Goal: Navigation & Orientation: Find specific page/section

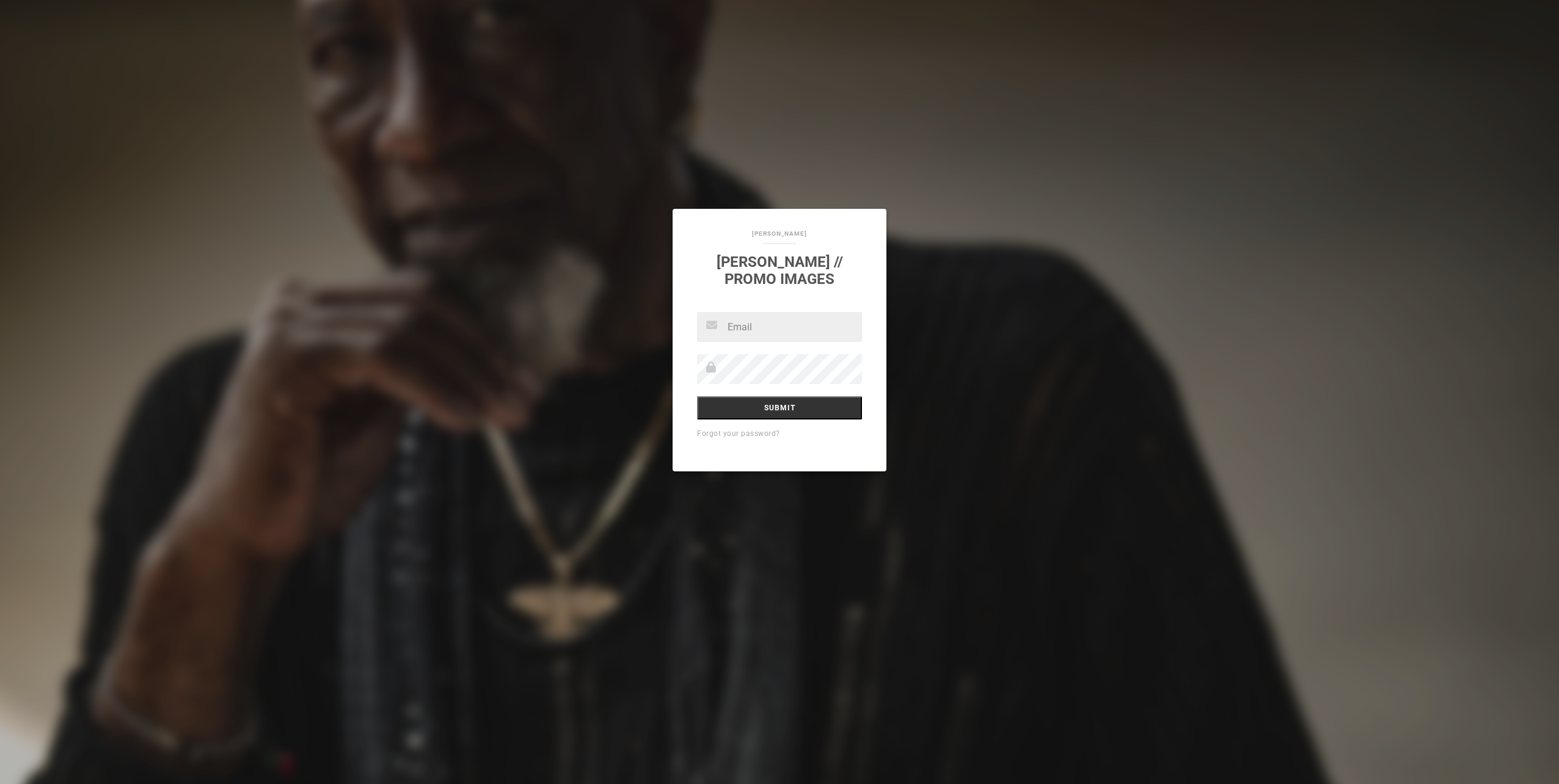
drag, startPoint x: 1132, startPoint y: 202, endPoint x: 1190, endPoint y: 192, distance: 58.9
click at [1132, 203] on div "Joe Vaughn Dave McMurray // Promo Images Submit Forgot your password?" at bounding box center [780, 392] width 1559 height 784
click at [744, 331] on input "text" at bounding box center [780, 326] width 165 height 30
type input "[PERSON_NAME][EMAIL_ADDRESS][PERSON_NAME][DOMAIN_NAME]"
click at [749, 408] on input "Submit" at bounding box center [780, 408] width 165 height 23
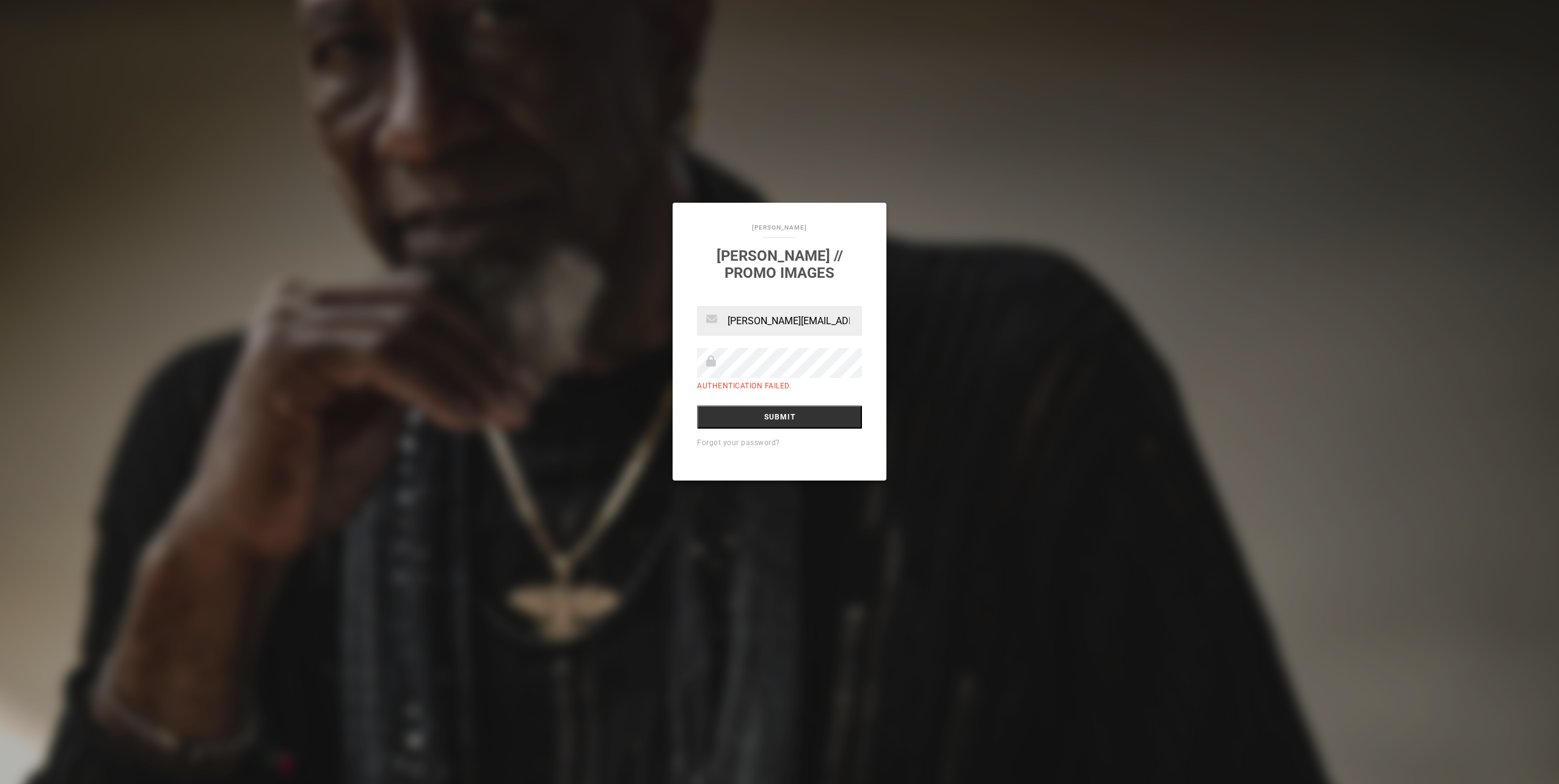
click at [772, 442] on link "Forgot your password?" at bounding box center [738, 443] width 83 height 9
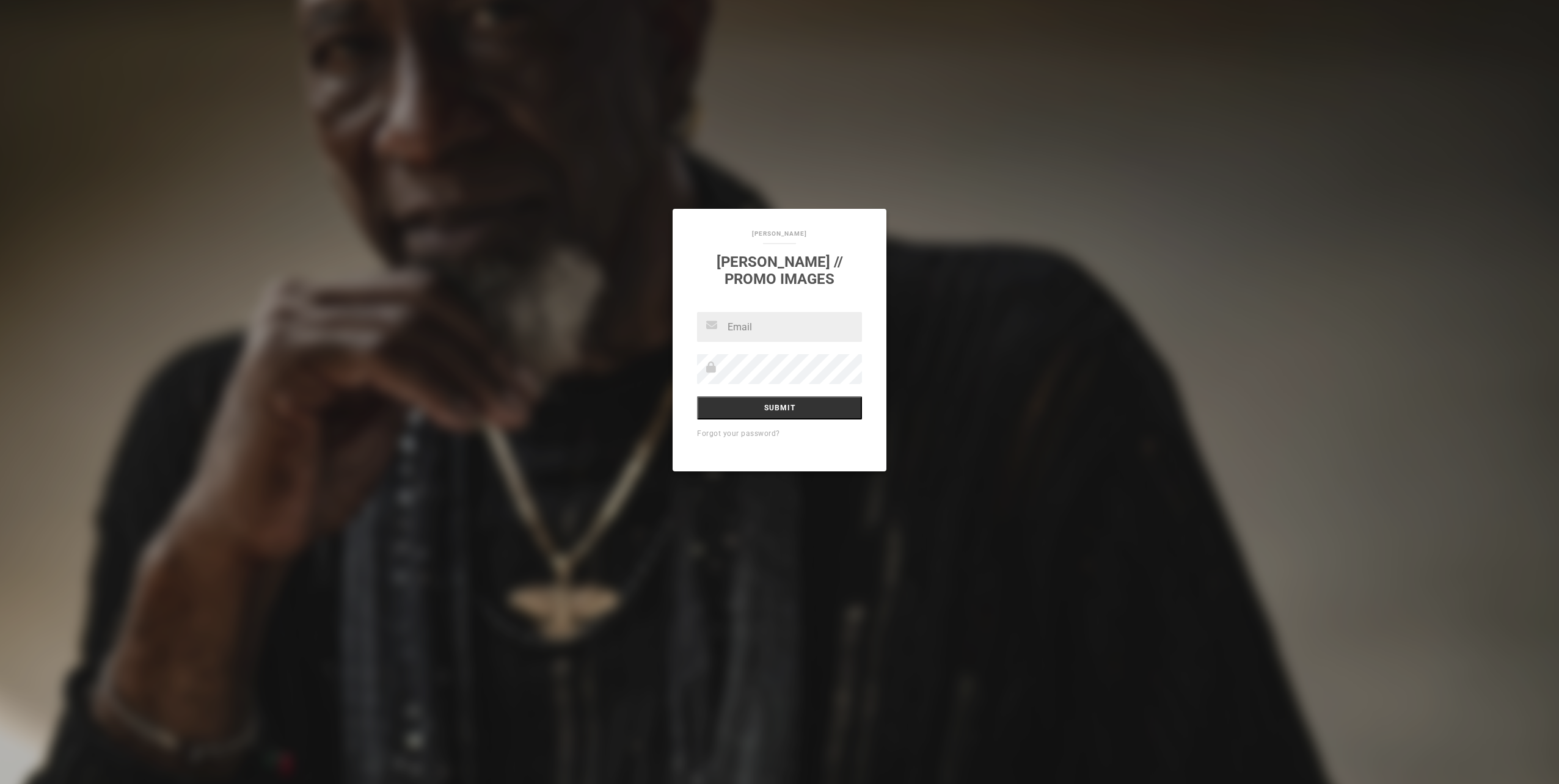
click at [750, 329] on input "text" at bounding box center [780, 326] width 165 height 30
click at [850, 329] on input "[PERSON_NAME][EMAIL_ADDRESS][PERSON_NAME][DOMAIN_NAME]" at bounding box center [780, 326] width 165 height 30
click at [845, 327] on input "[PERSON_NAME][EMAIL_ADDRESS][PERSON_NAME][DOMAIN_NAME]" at bounding box center [780, 326] width 165 height 30
type input "[PERSON_NAME][EMAIL_ADDRESS][PERSON_NAME][DOMAIN_NAME]"
click at [795, 412] on input "Submit" at bounding box center [780, 408] width 165 height 23
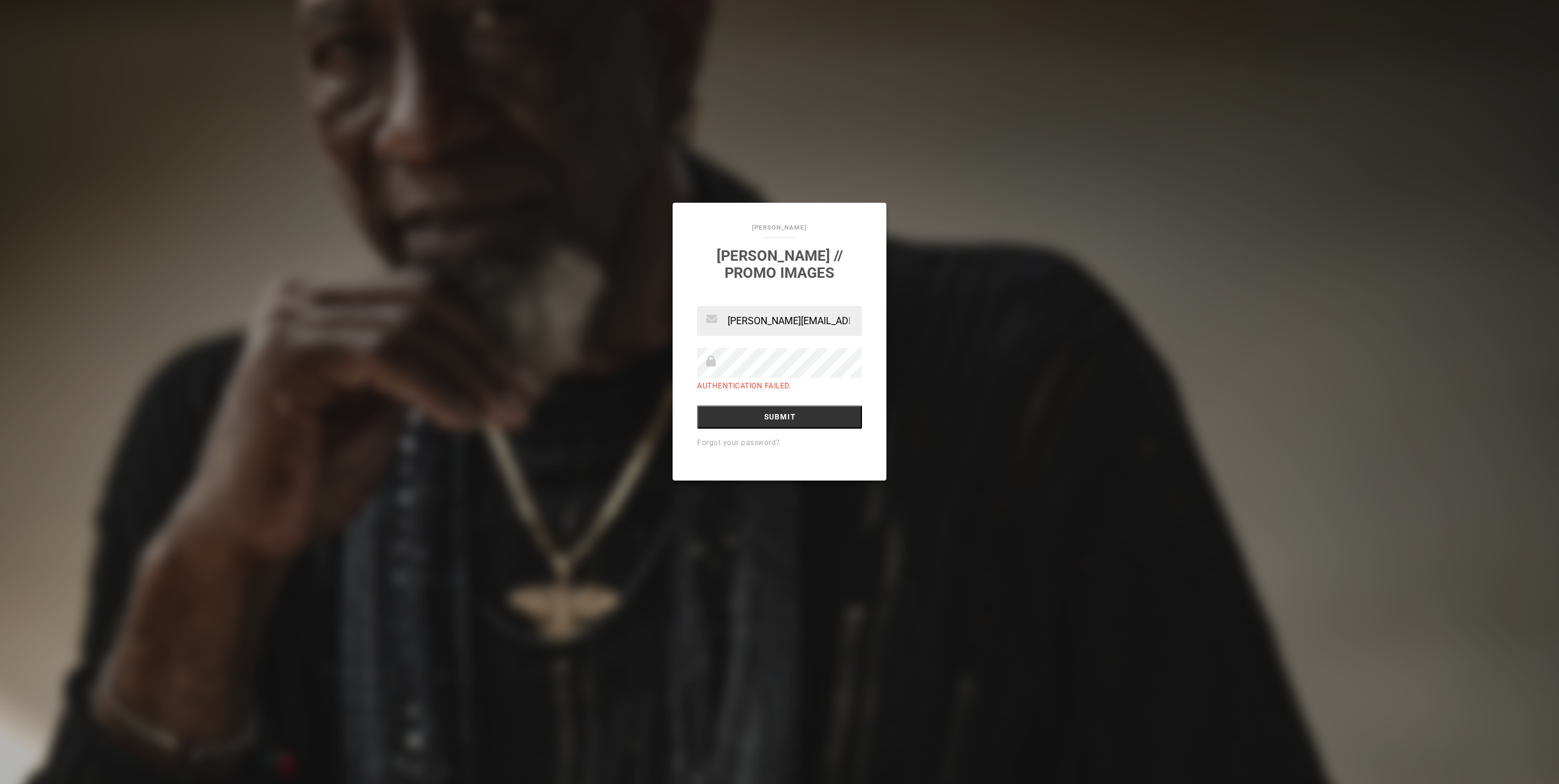
click at [767, 446] on link "Forgot your password?" at bounding box center [738, 443] width 83 height 9
click at [797, 424] on input "Submit" at bounding box center [780, 417] width 165 height 23
type input "[PERSON_NAME][EMAIL_ADDRESS][PERSON_NAME][DOMAIN_NAME]"
click at [807, 422] on input "Submit" at bounding box center [780, 417] width 165 height 23
click at [851, 321] on input "[PERSON_NAME][EMAIL_ADDRESS][PERSON_NAME][DOMAIN_NAME]" at bounding box center [780, 320] width 165 height 30
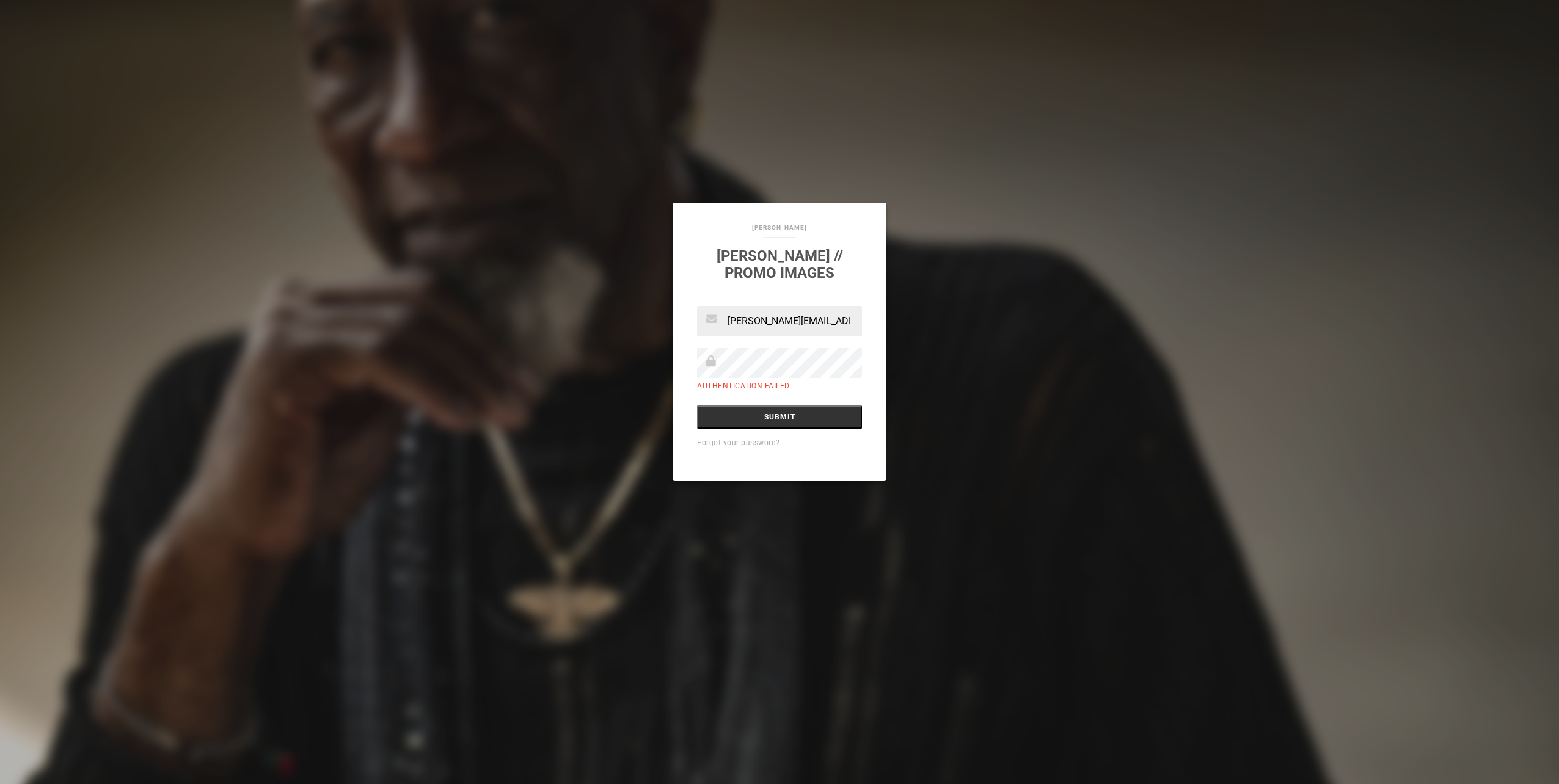
scroll to position [0, 4]
drag, startPoint x: 796, startPoint y: 318, endPoint x: 925, endPoint y: 329, distance: 129.5
click at [925, 329] on div "Joe Vaughn Dave McMurray // Promo Images melissa.cohen@umusic.com Authenticatio…" at bounding box center [780, 392] width 1559 height 784
type input "i"
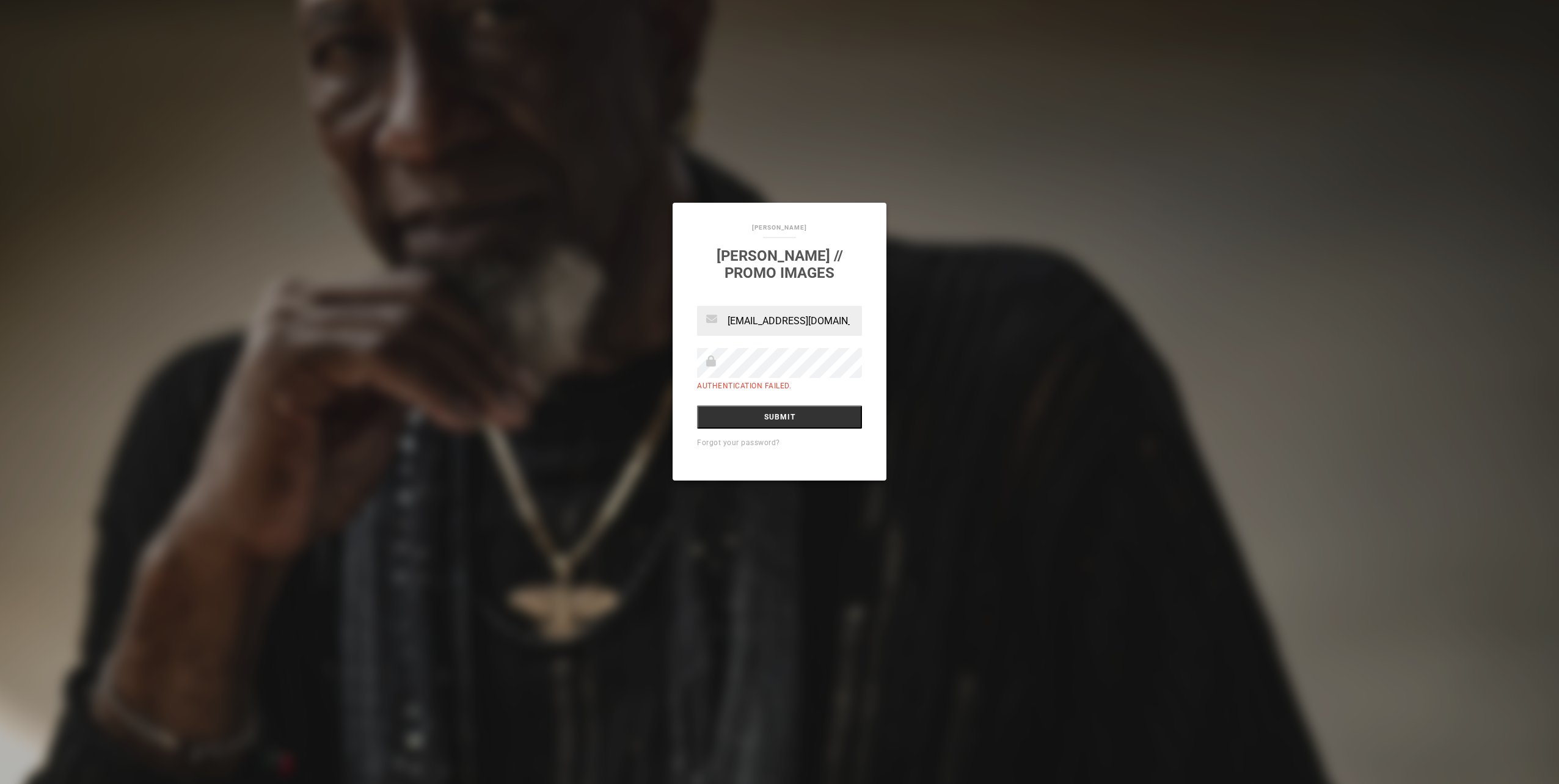
scroll to position [0, 11]
type input "[EMAIL_ADDRESS][DOMAIN_NAME]"
click at [796, 422] on input "Submit" at bounding box center [780, 417] width 165 height 23
click at [778, 227] on link "[PERSON_NAME]" at bounding box center [779, 227] width 55 height 7
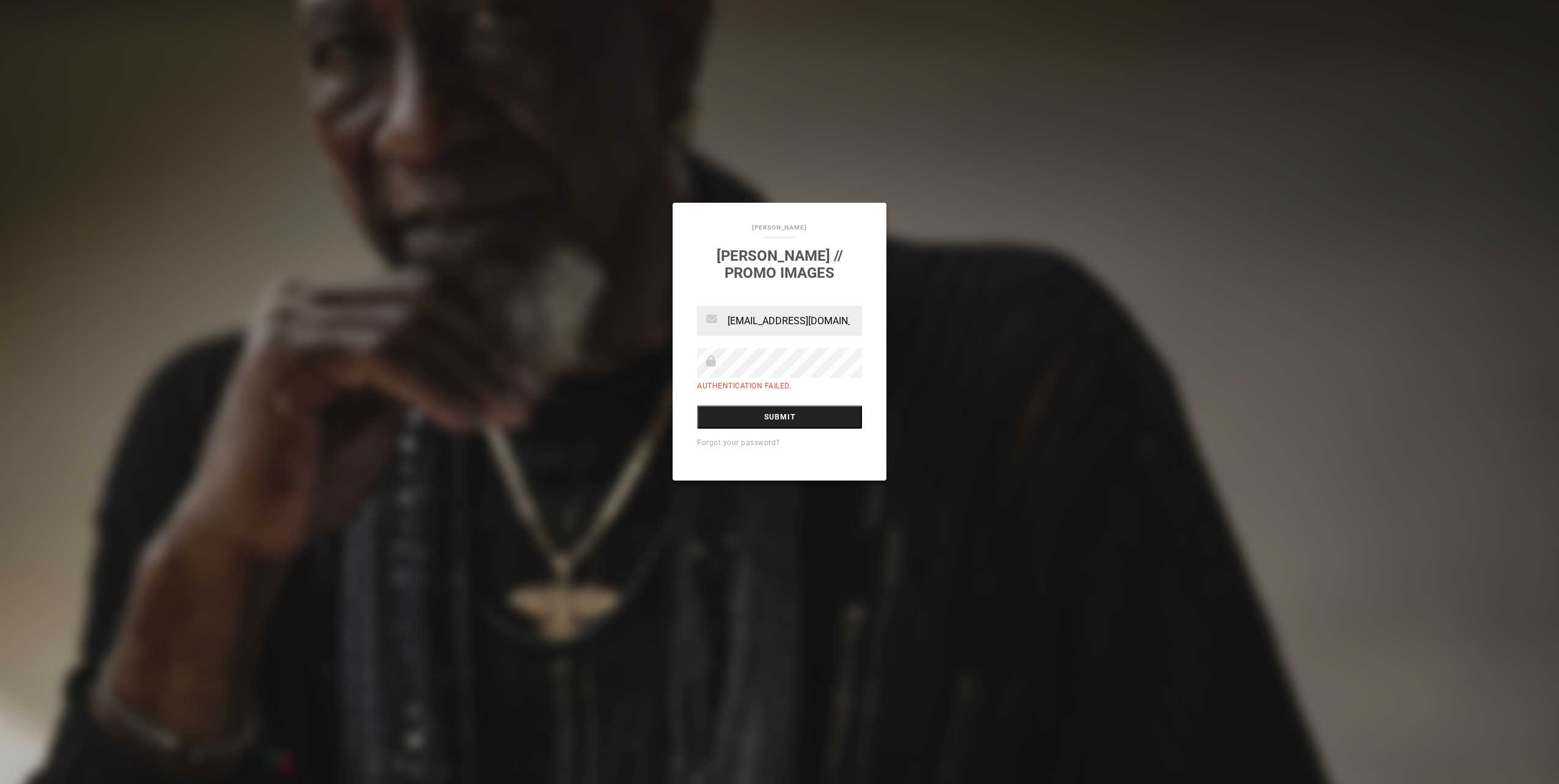
click at [780, 425] on input "Submit" at bounding box center [780, 417] width 165 height 23
drag, startPoint x: 972, startPoint y: 523, endPoint x: 981, endPoint y: 544, distance: 22.8
click at [972, 536] on div "Joe Vaughn Dave McMurray // Promo Images melissacohen81@GMAIL.COM Authenticatio…" at bounding box center [780, 392] width 1559 height 784
drag, startPoint x: 770, startPoint y: 323, endPoint x: 933, endPoint y: 331, distance: 163.2
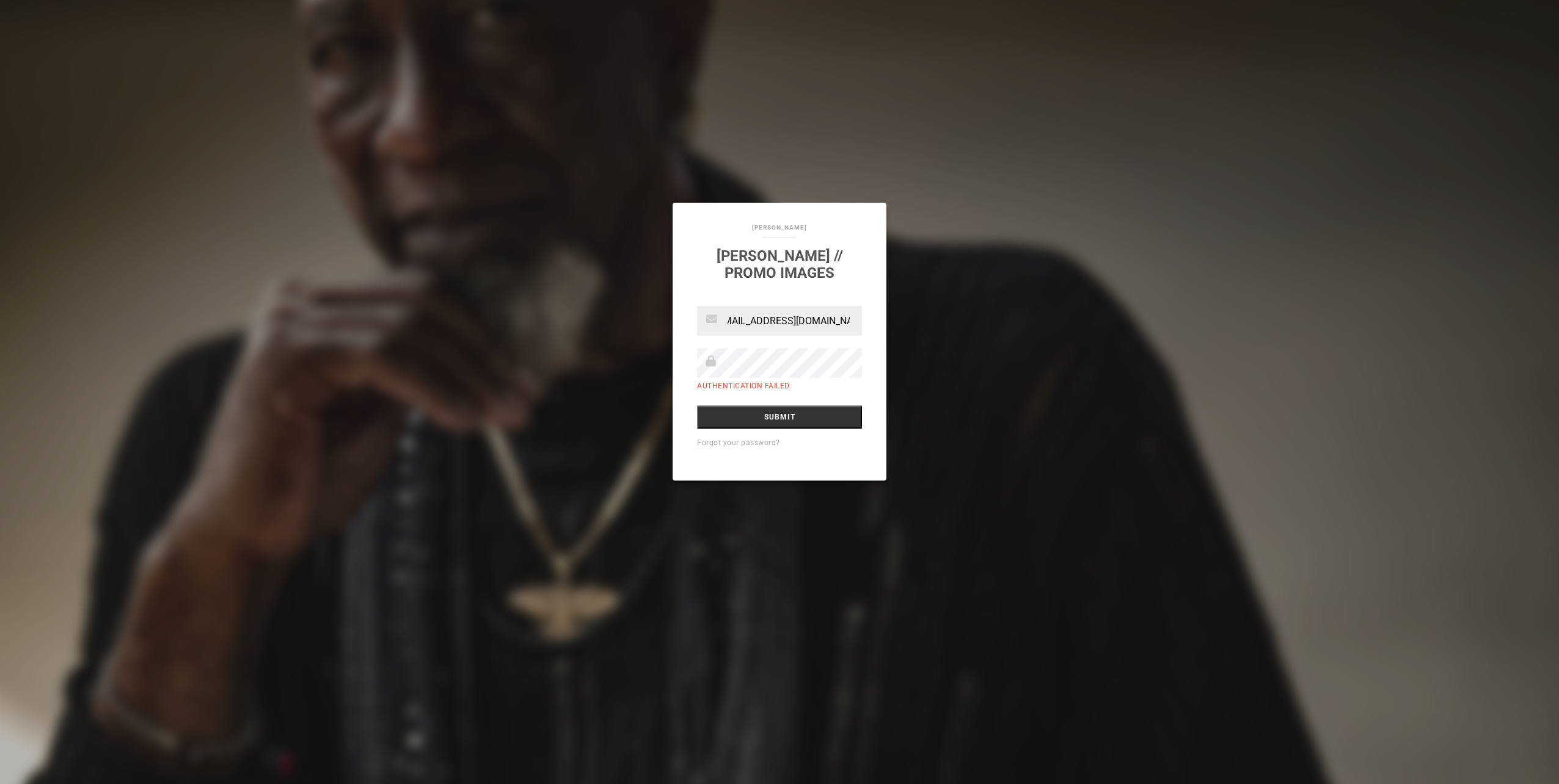
click at [933, 331] on div "Joe Vaughn Dave McMurray // Promo Images melissacohen81@GMAIL.COM Authenticatio…" at bounding box center [780, 392] width 1559 height 784
type input "m.COM"
drag, startPoint x: 778, startPoint y: 305, endPoint x: 764, endPoint y: 309, distance: 14.6
click at [764, 307] on div "Joe Vaughn Dave McMurray // Promo Images m.COM Authentication failed. Submit Fo…" at bounding box center [780, 341] width 214 height 278
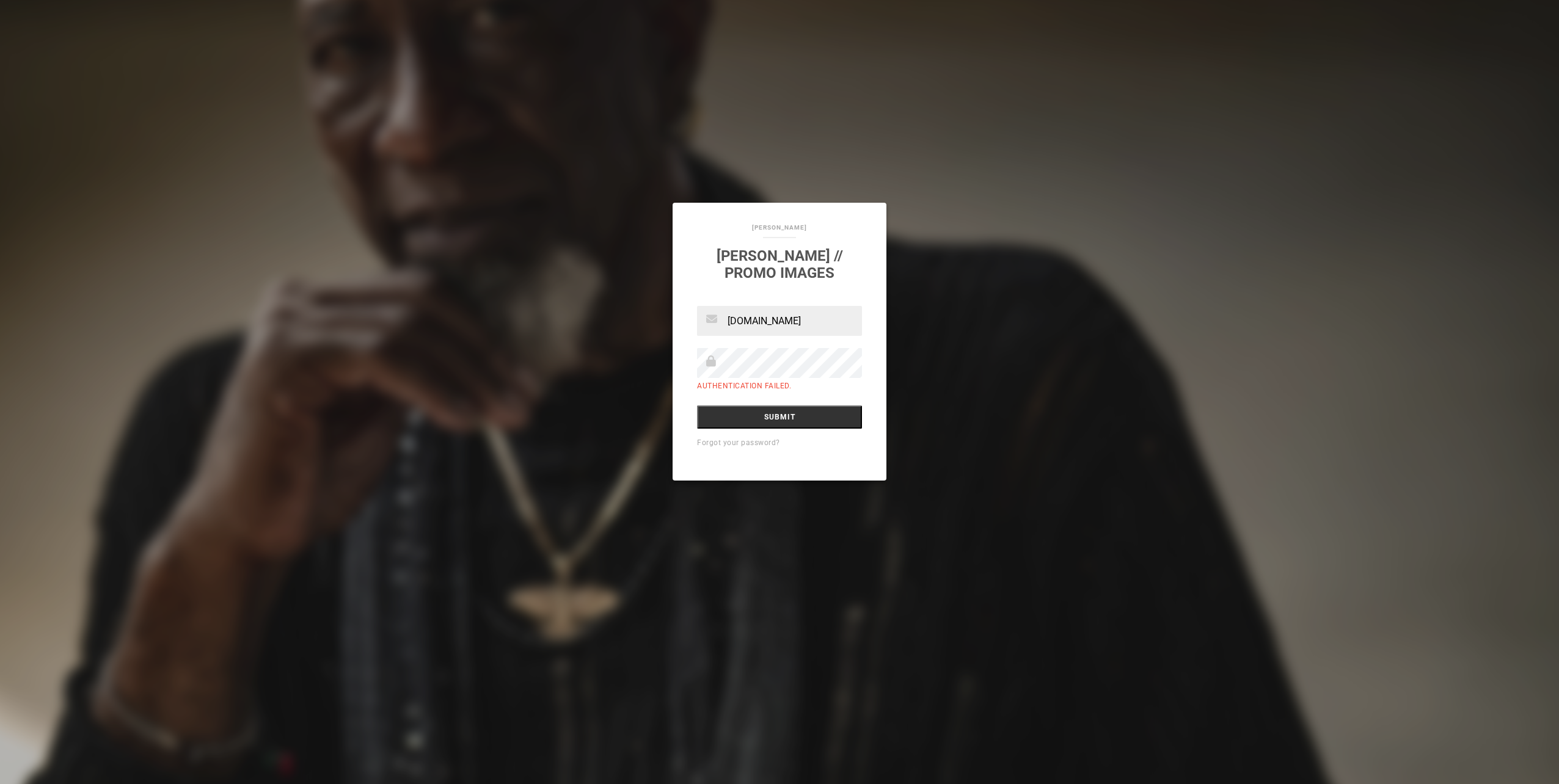
drag, startPoint x: 774, startPoint y: 328, endPoint x: 707, endPoint y: 321, distance: 67.4
click at [707, 321] on div "m.COM" at bounding box center [780, 320] width 165 height 30
click at [801, 380] on div "Authentication failed." at bounding box center [780, 370] width 165 height 45
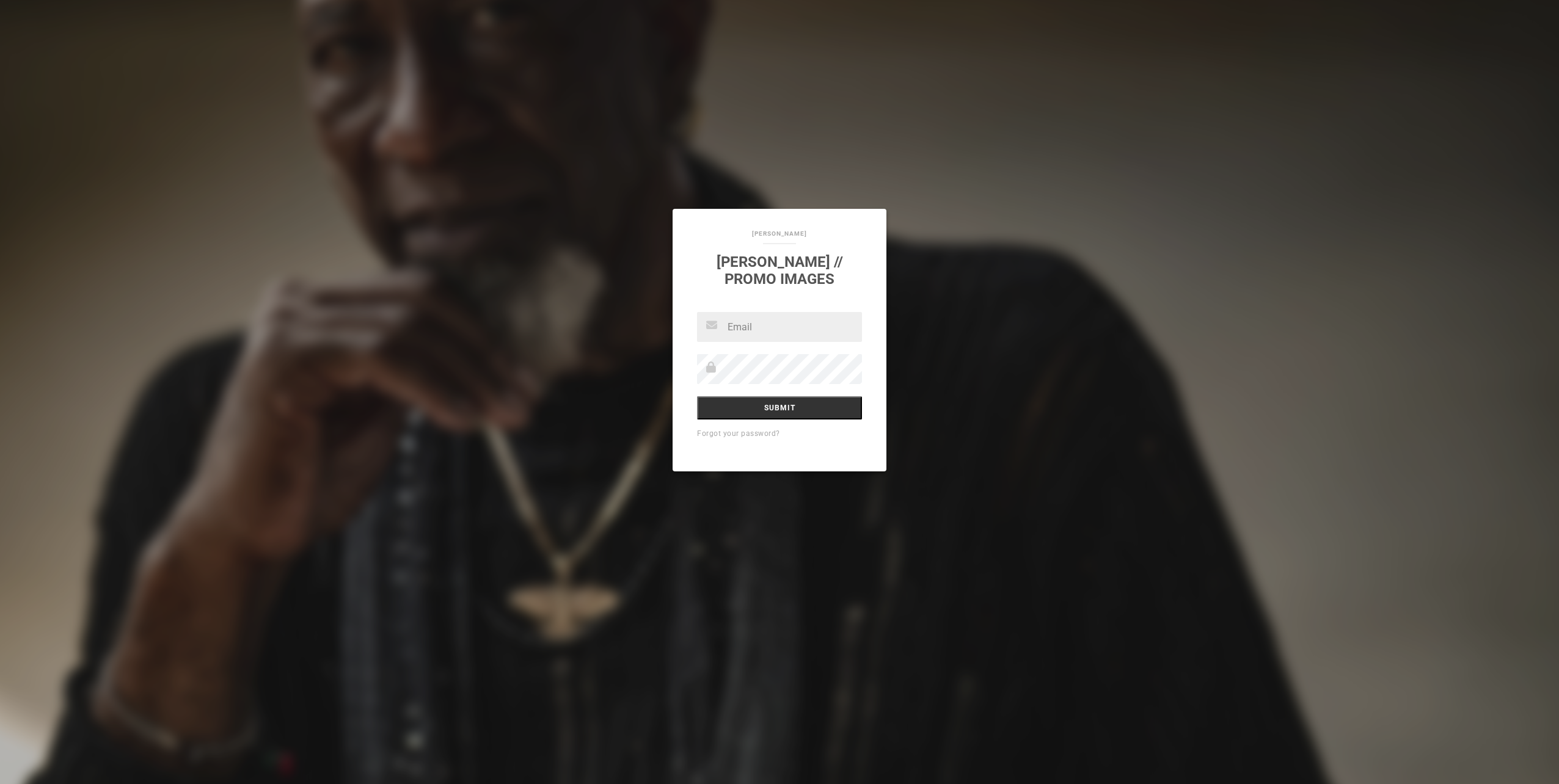
click at [758, 332] on input "text" at bounding box center [780, 326] width 165 height 30
type input "[PERSON_NAME][EMAIL_ADDRESS][PERSON_NAME][DOMAIN_NAME]"
click at [750, 403] on input "Submit" at bounding box center [780, 408] width 165 height 23
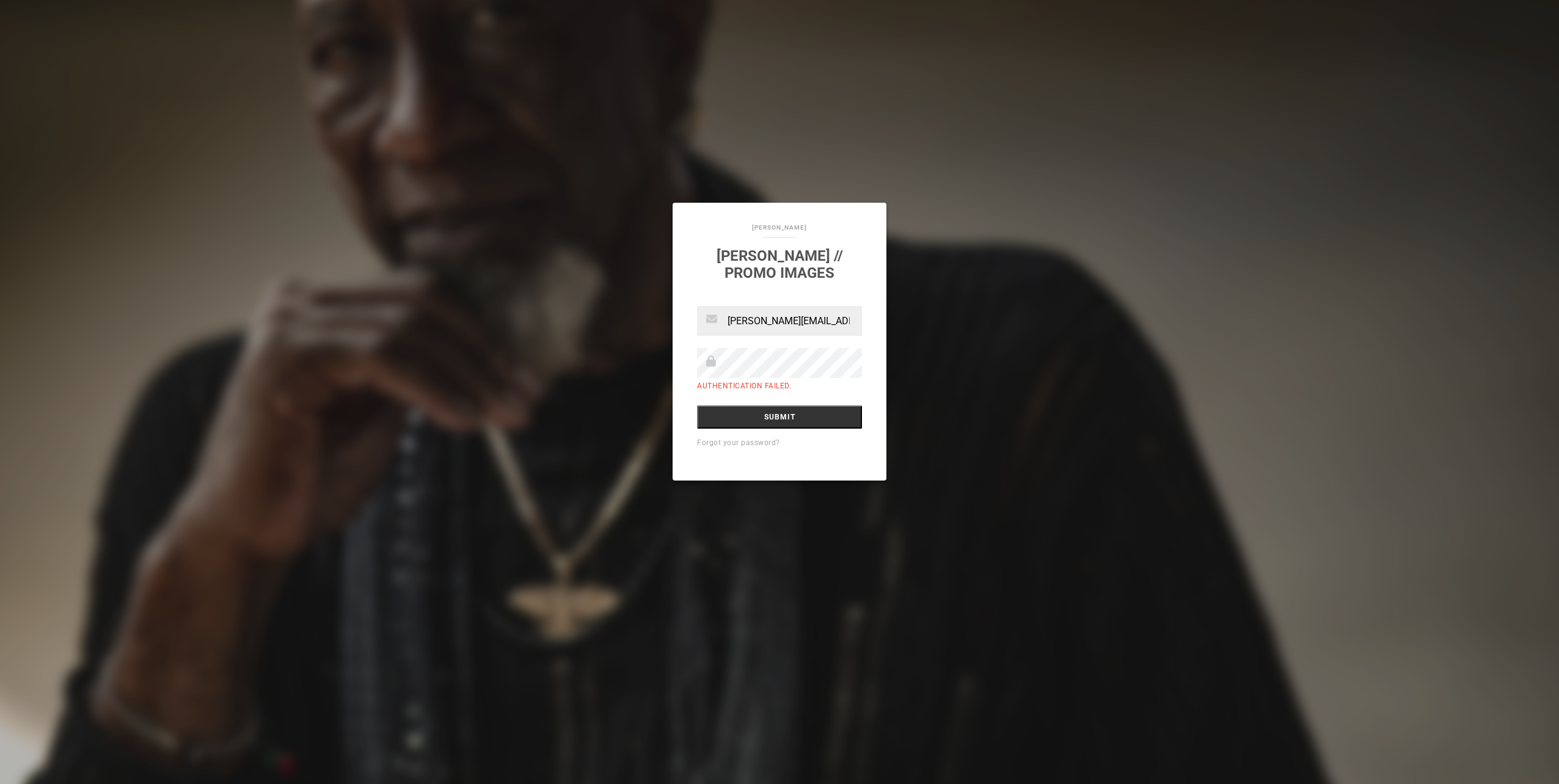
scroll to position [0, 4]
drag, startPoint x: 730, startPoint y: 326, endPoint x: 938, endPoint y: 332, distance: 208.1
click at [938, 332] on div "[PERSON_NAME] [PERSON_NAME] // Promo Images [PERSON_NAME][EMAIL_ADDRESS][PERSON…" at bounding box center [780, 392] width 1559 height 784
type input "com"
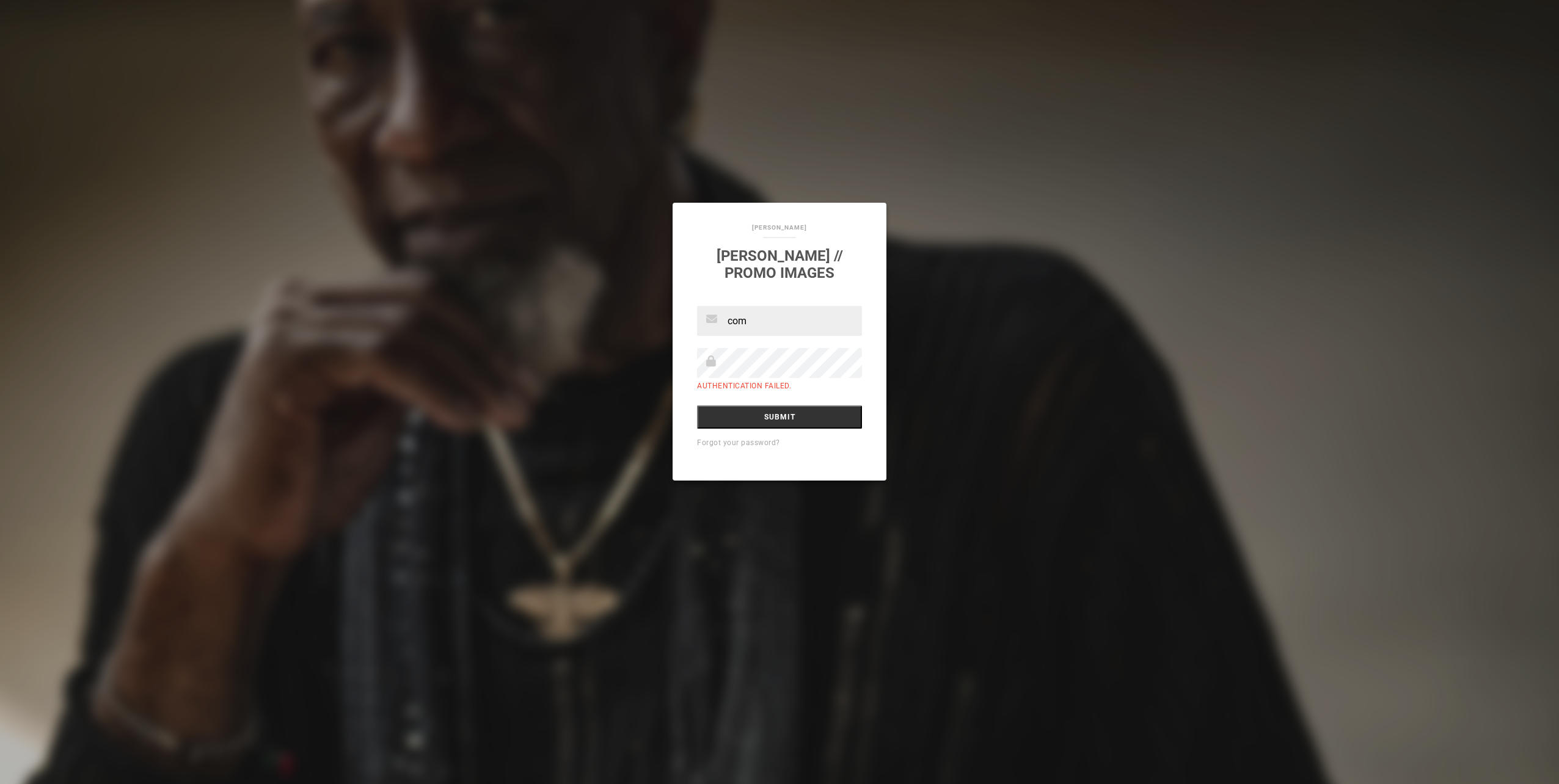
drag, startPoint x: 776, startPoint y: 324, endPoint x: 650, endPoint y: 312, distance: 126.6
click at [648, 312] on div "[PERSON_NAME] [PERSON_NAME] // Promo Images com Authentication failed. Submit F…" at bounding box center [780, 392] width 1559 height 784
drag, startPoint x: 632, startPoint y: 142, endPoint x: 779, endPoint y: 320, distance: 230.9
click at [1021, 597] on div "[PERSON_NAME] [PERSON_NAME] // Promo Images Authentication failed. Submit Forgo…" at bounding box center [780, 392] width 1559 height 784
